Goal: Task Accomplishment & Management: Manage account settings

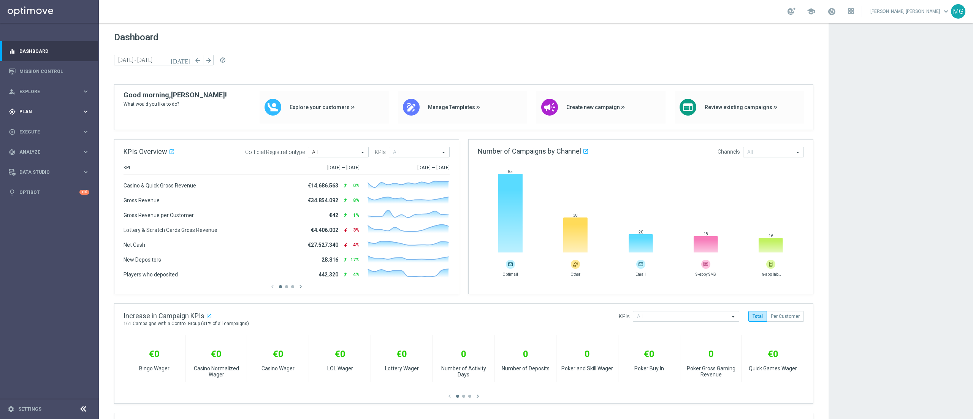
click at [37, 113] on span "Plan" at bounding box center [50, 111] width 63 height 5
click at [35, 125] on link "Target Groups" at bounding box center [49, 127] width 59 height 6
